Goal: Transaction & Acquisition: Purchase product/service

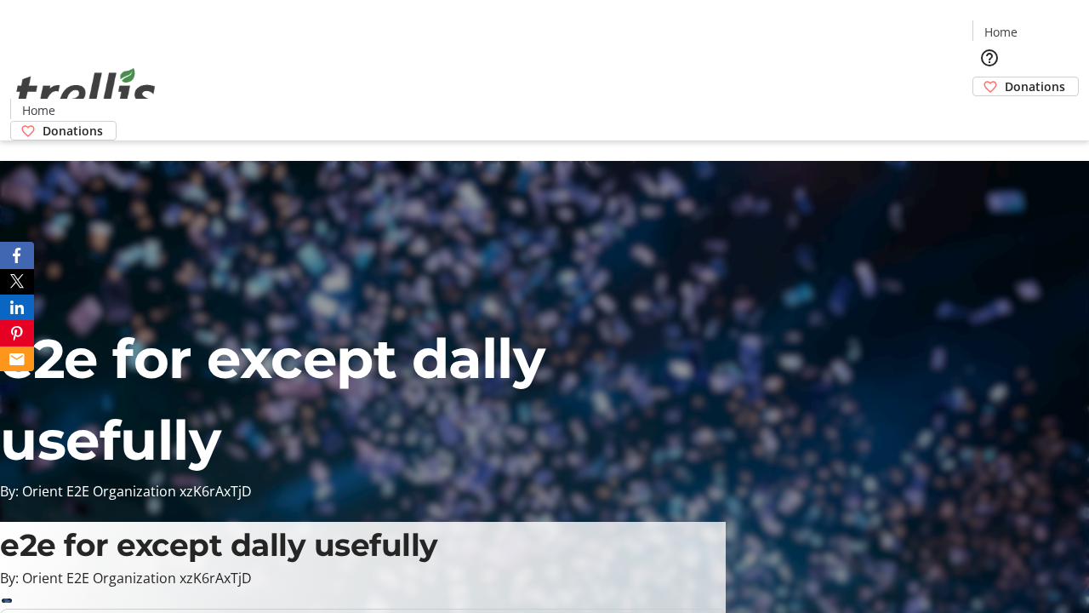
click at [1005, 77] on span "Donations" at bounding box center [1035, 86] width 60 height 18
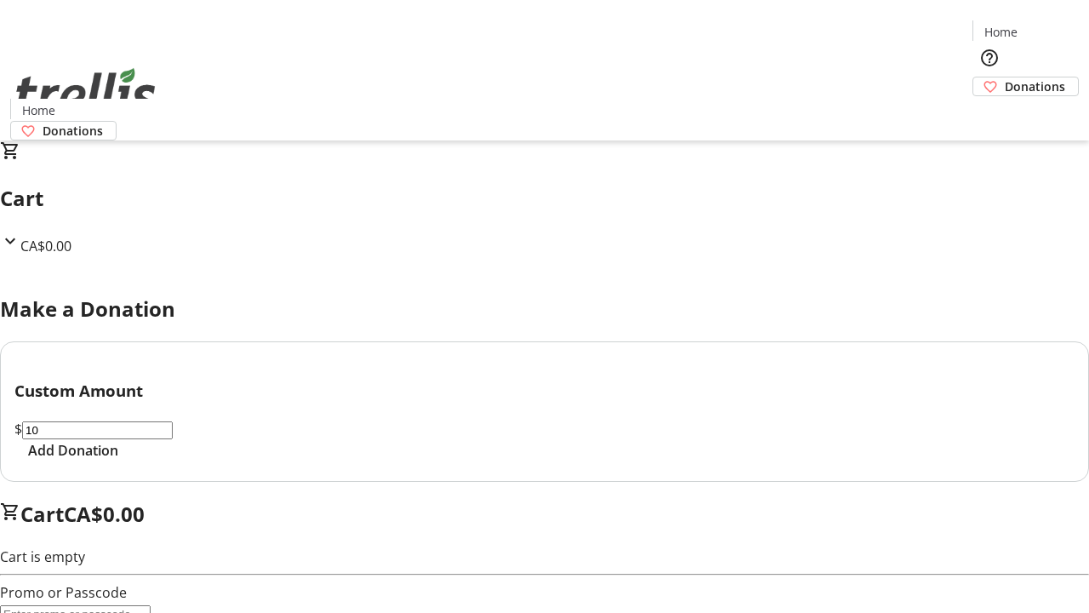
click at [118, 460] on span "Add Donation" at bounding box center [73, 450] width 90 height 20
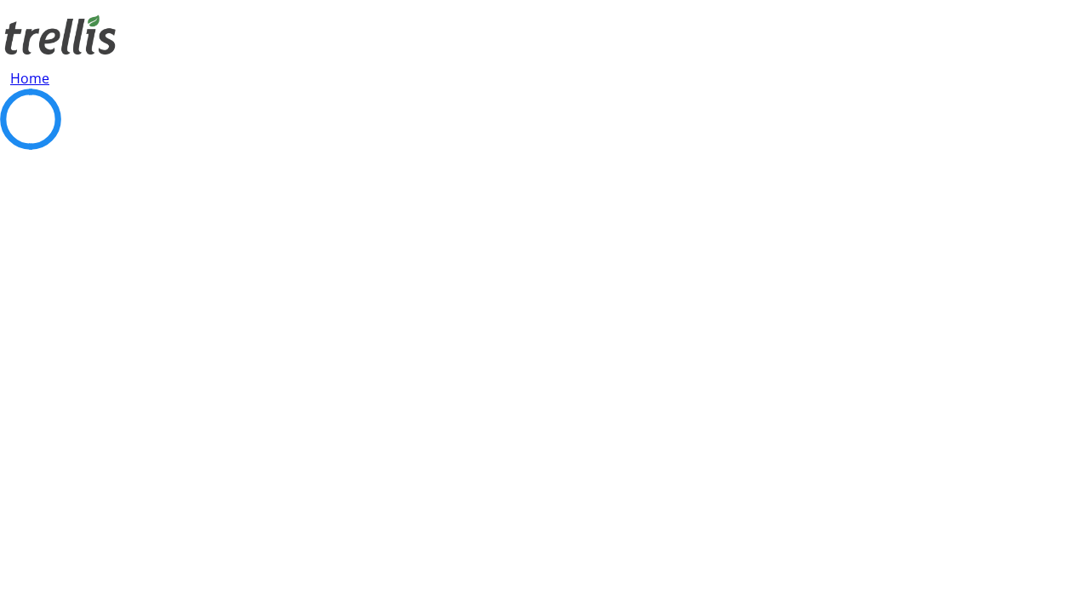
select select "CA"
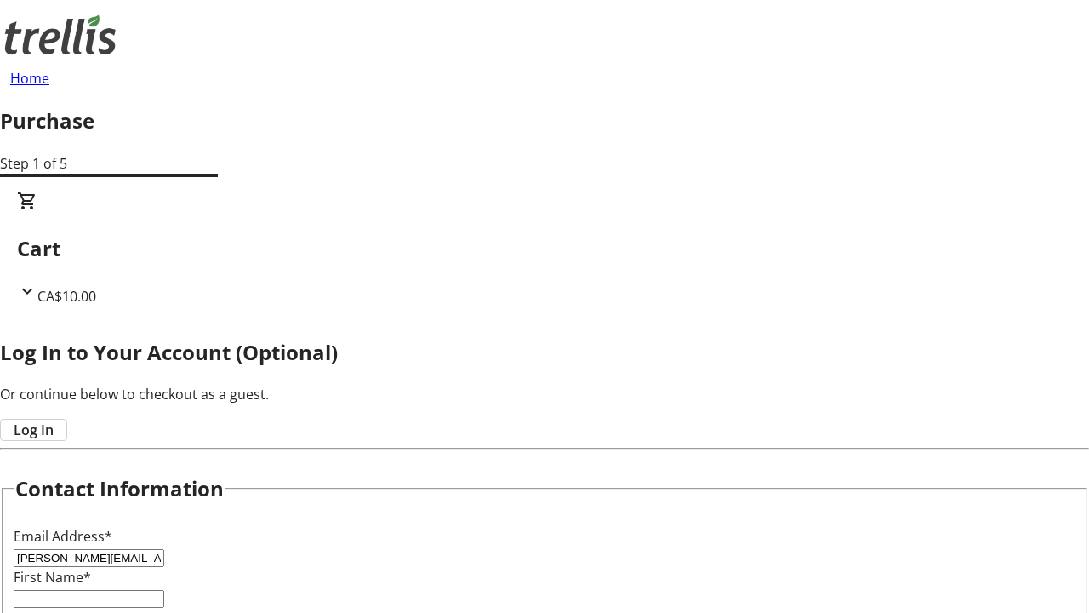
type input "[PERSON_NAME][EMAIL_ADDRESS][DOMAIN_NAME]"
type input "[PERSON_NAME]"
type input "[STREET_ADDRESS][PERSON_NAME]"
type input "Kelowna"
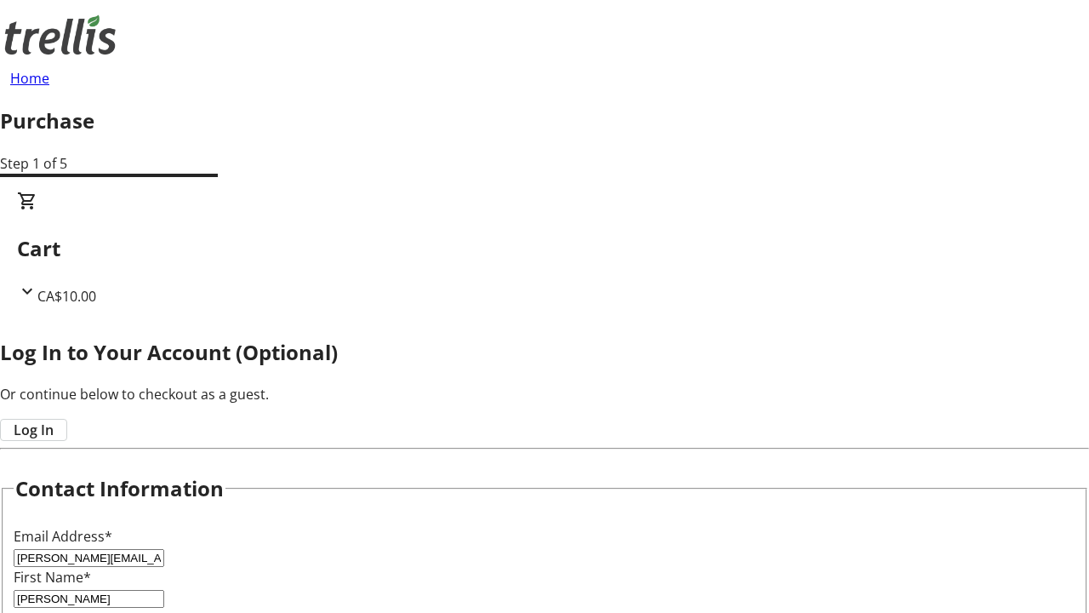
select select "BC"
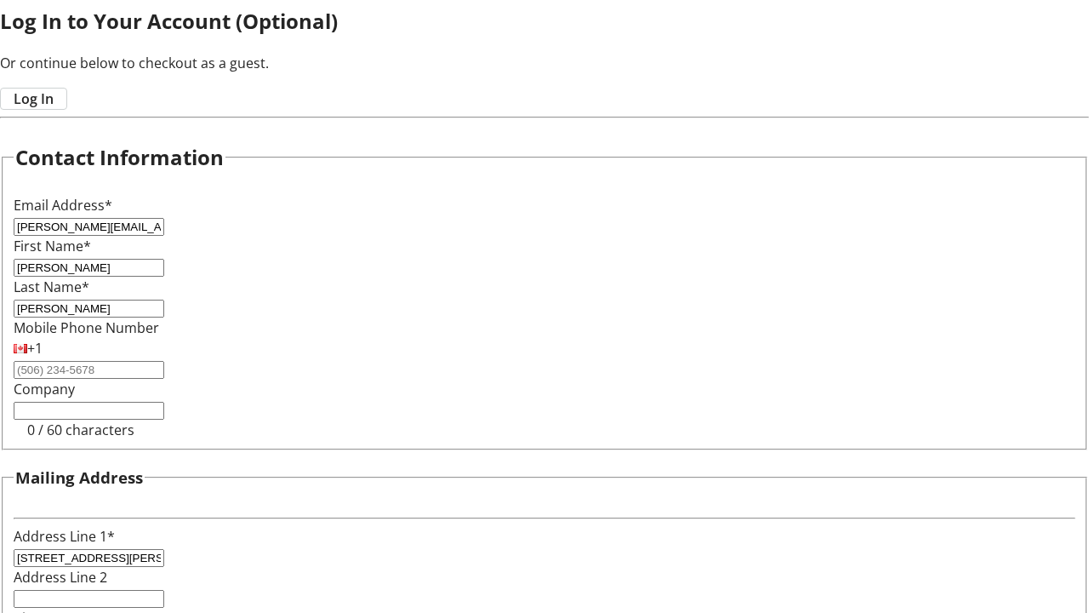
type input "Kelowna"
type input "V1Y 0C2"
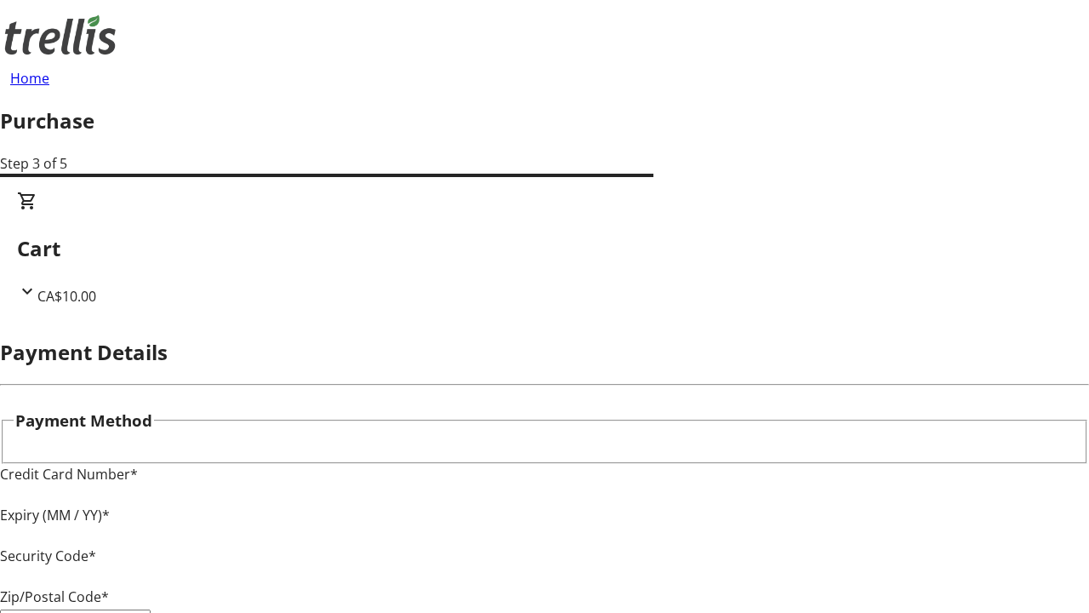
type input "V1Y 0C2"
